Goal: Task Accomplishment & Management: Use online tool/utility

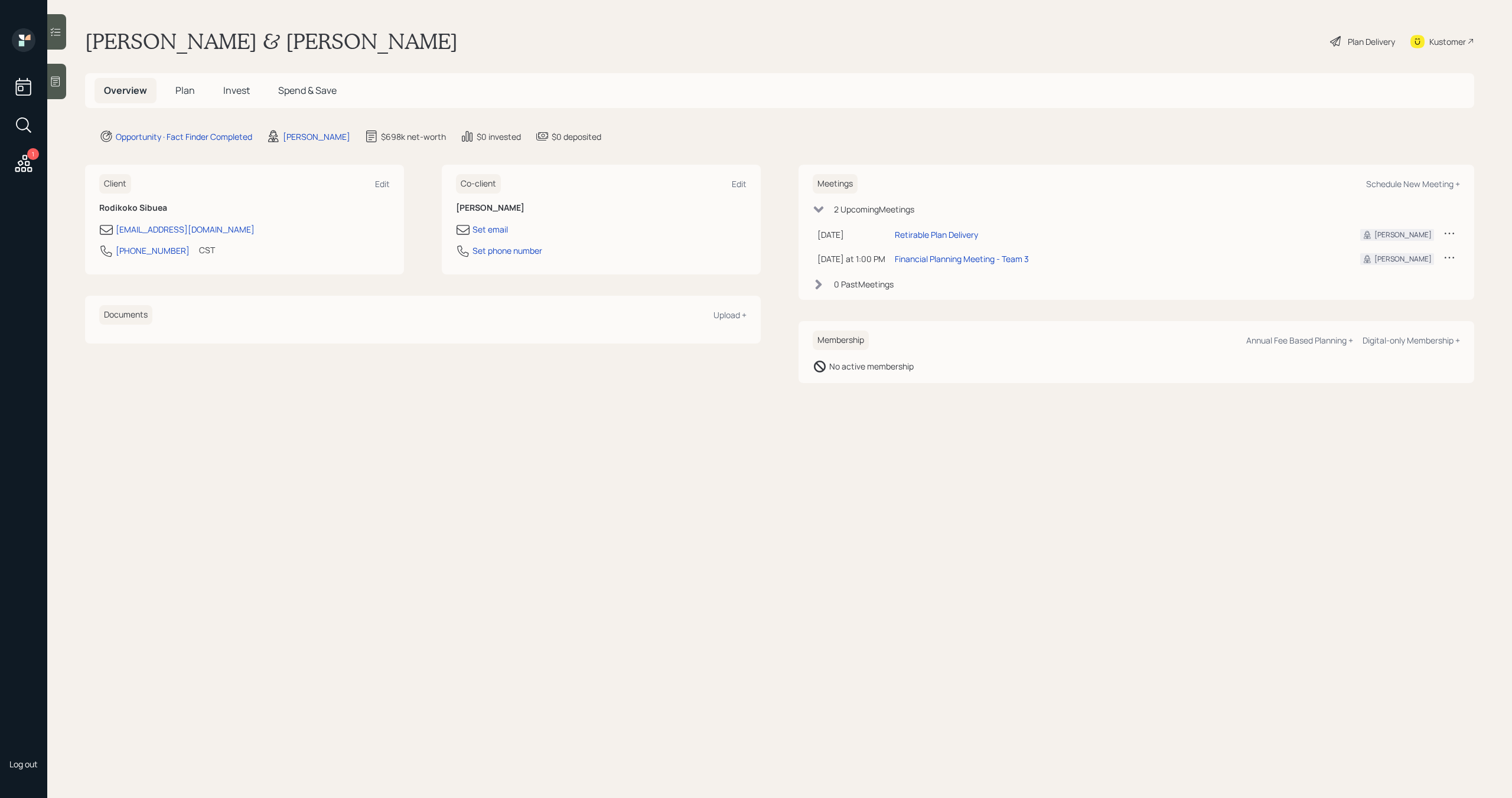
click at [184, 90] on span "Plan" at bounding box center [185, 90] width 20 height 13
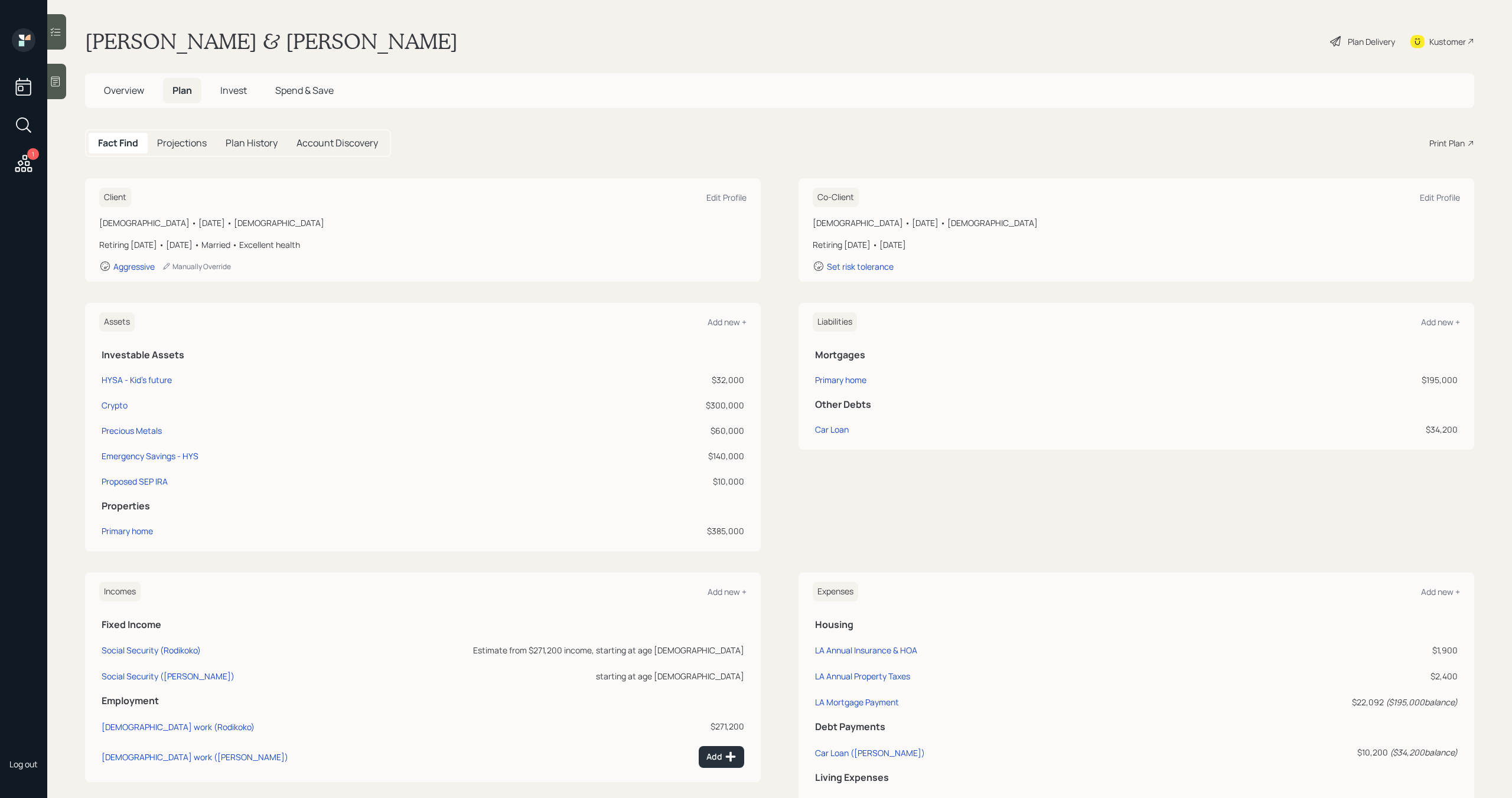
click at [1446, 131] on div "Fact Find Projections Plan History Account Discovery Print Plan" at bounding box center [779, 143] width 1389 height 28
click at [1446, 141] on div "Print Plan" at bounding box center [1447, 143] width 36 height 13
